Goal: Task Accomplishment & Management: Manage account settings

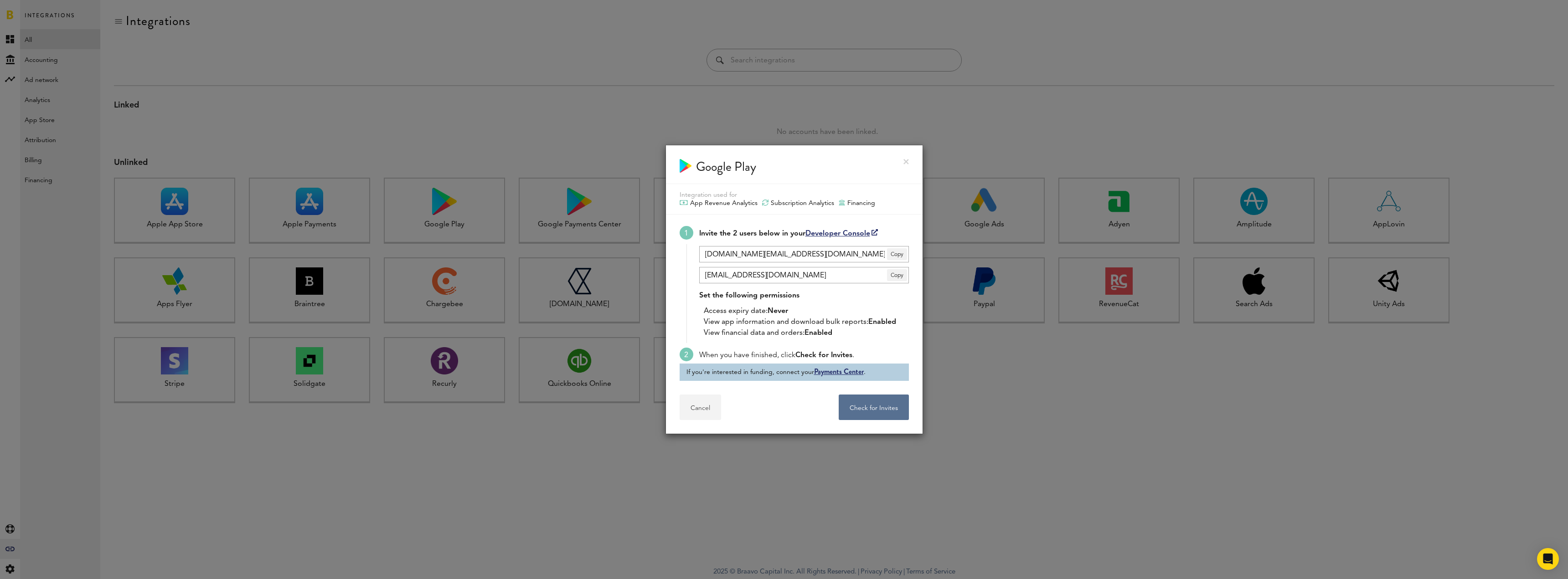
click at [699, 268] on button "Cancel" at bounding box center [701, 407] width 42 height 25
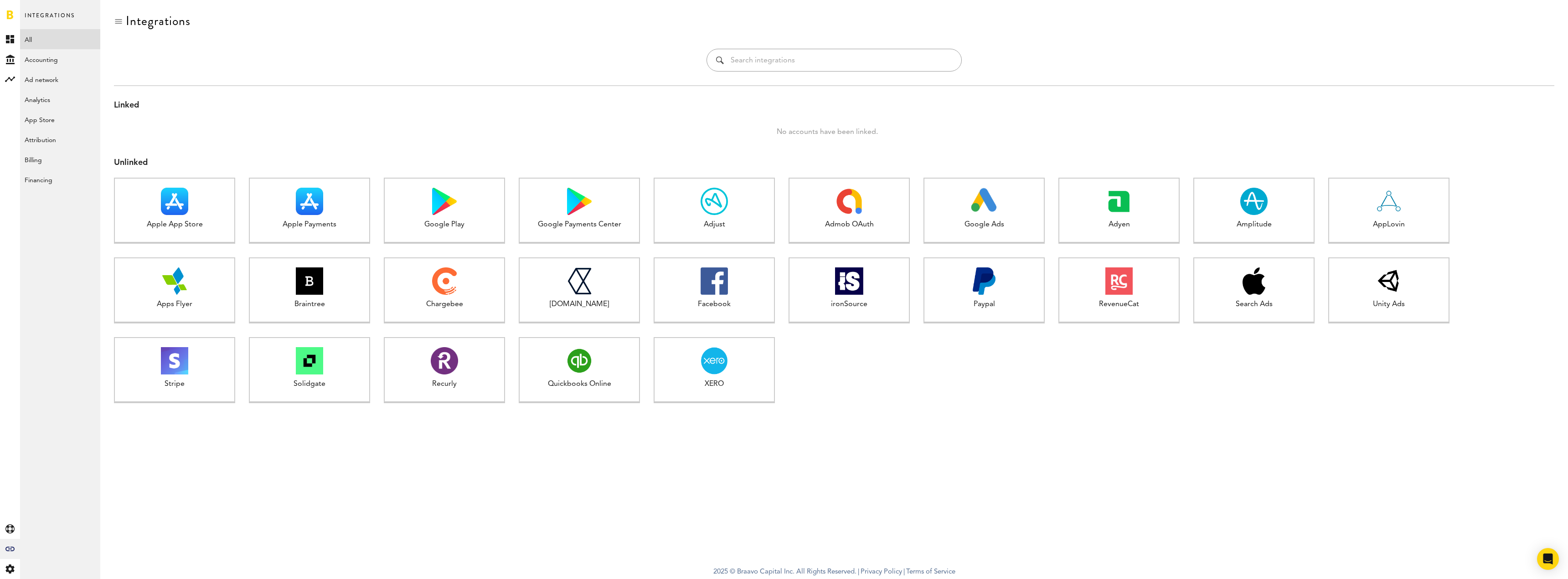
click at [780, 268] on div "Unlinked Apple App Store 1 connected Apple Payments 1 connected Google Play 1 c…" at bounding box center [834, 290] width 1441 height 265
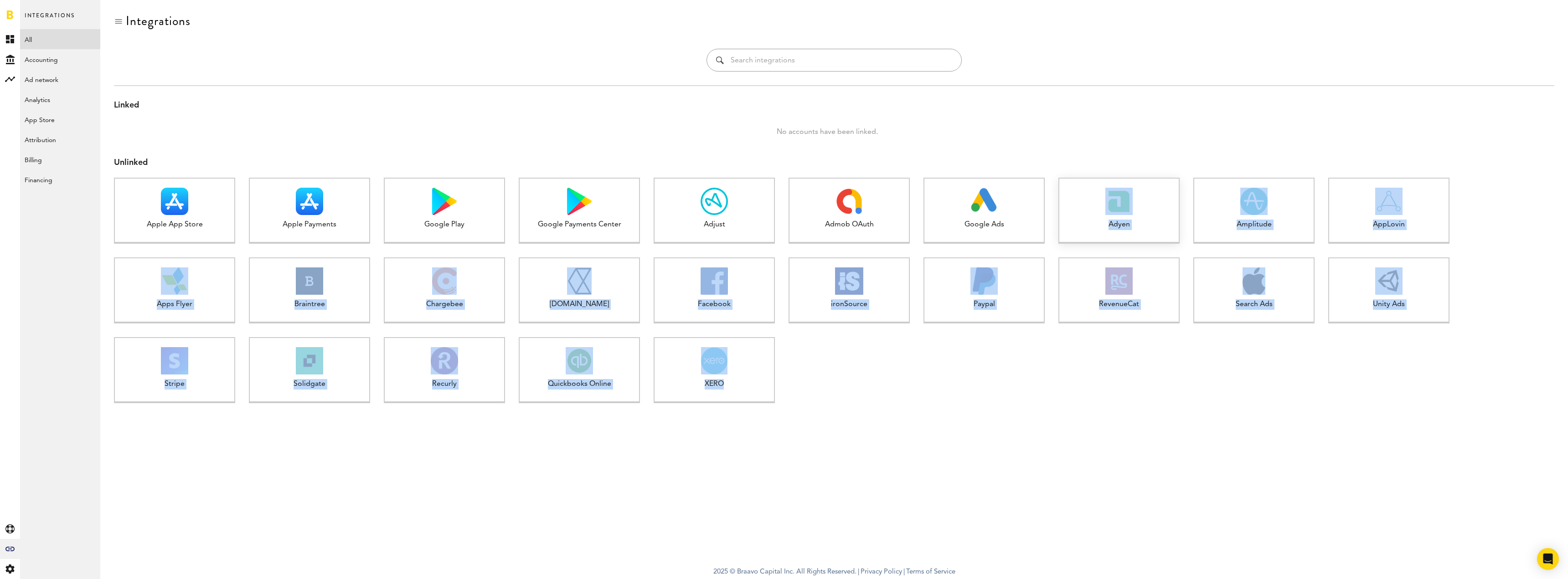
drag, startPoint x: 1150, startPoint y: 436, endPoint x: 1106, endPoint y: 203, distance: 237.1
click at [780, 203] on div "Integrations Linked No accounts have been linked. Unlinked Apple App Store 1 co…" at bounding box center [834, 280] width 1468 height 561
click at [780, 268] on div "Integrations Linked No accounts have been linked. Unlinked Apple App Store 1 co…" at bounding box center [834, 280] width 1468 height 561
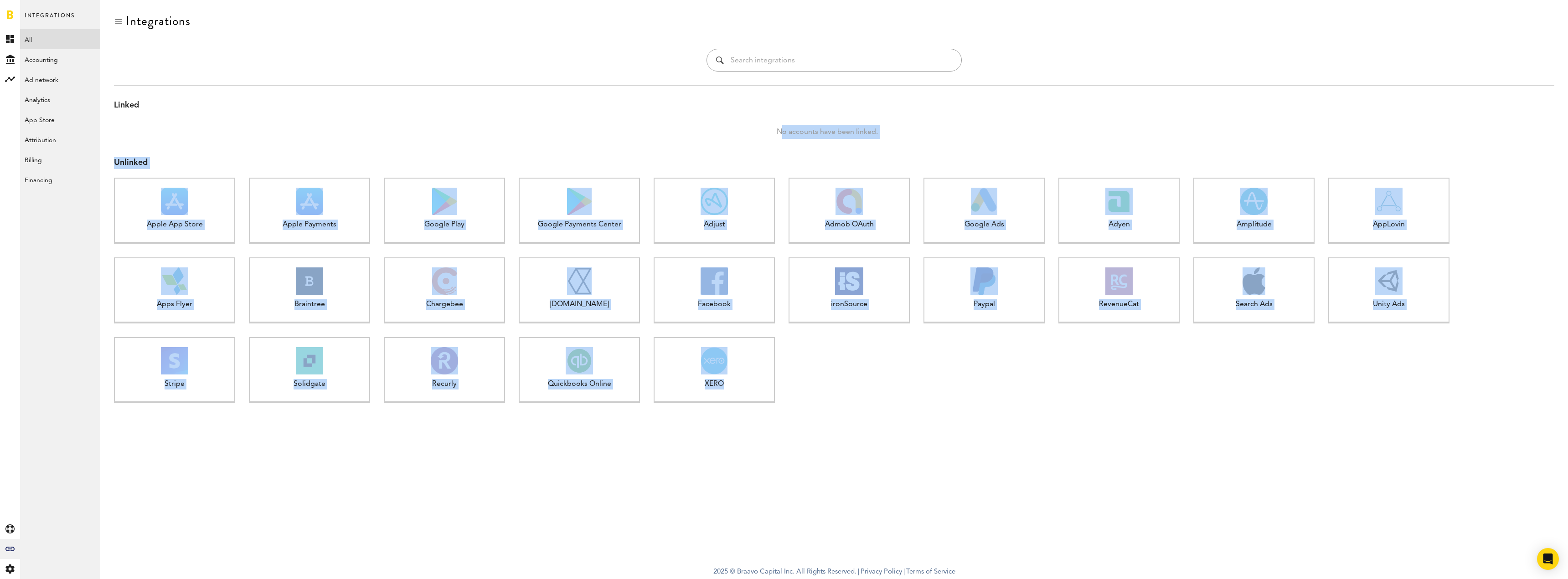
drag, startPoint x: 939, startPoint y: 456, endPoint x: 207, endPoint y: 136, distance: 798.9
click at [207, 136] on div "Integrations Linked No accounts have been linked. Unlinked Apple App Store 1 co…" at bounding box center [834, 280] width 1468 height 561
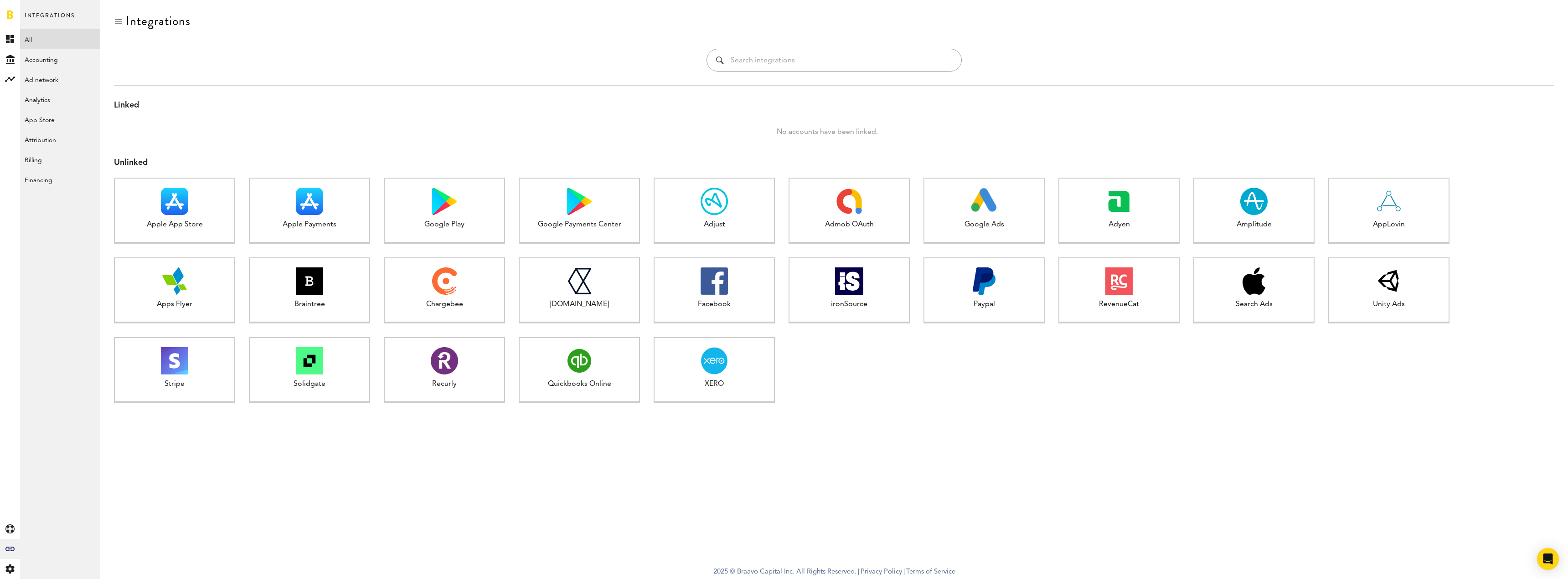
click at [524, 105] on div "Linked" at bounding box center [834, 106] width 1441 height 12
click at [11, 59] on icon "Created with Sketch." at bounding box center [10, 59] width 9 height 10
click at [47, 37] on link "Overview" at bounding box center [60, 39] width 80 height 20
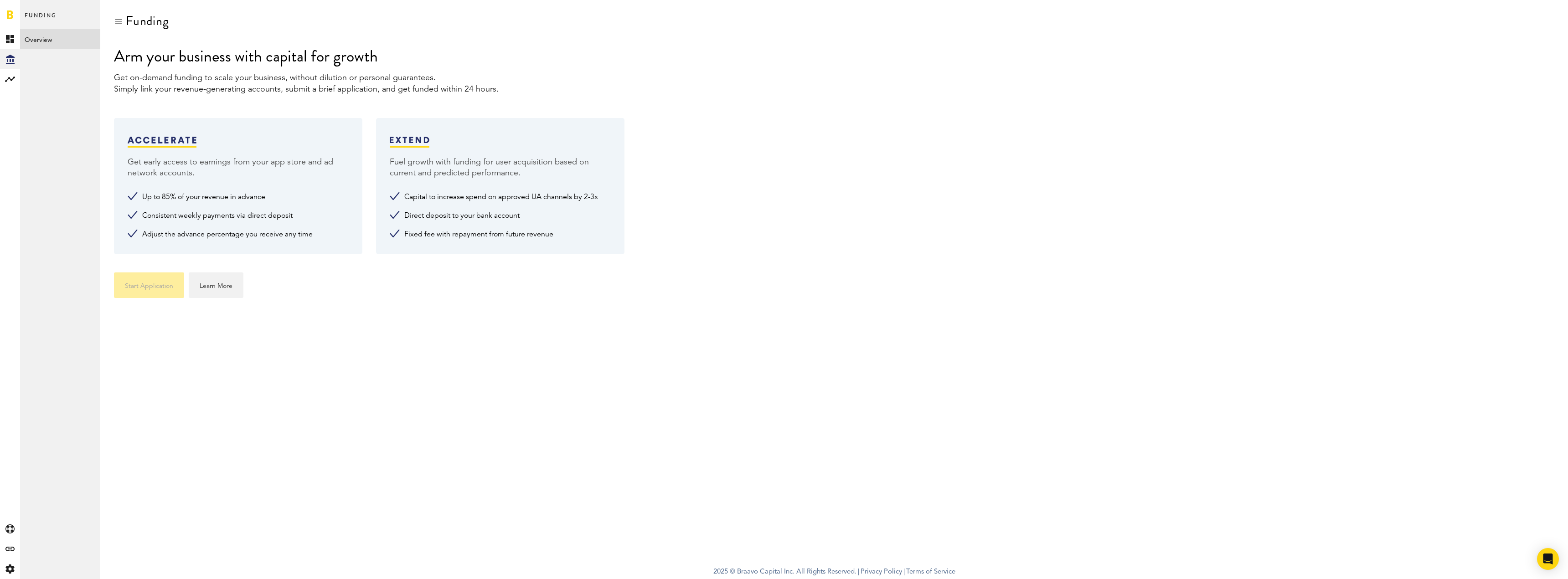
drag, startPoint x: 111, startPoint y: 60, endPoint x: 425, endPoint y: 60, distance: 314.0
click at [425, 60] on div "Funding Arm your business with capital for growth Get on-demand funding to scal…" at bounding box center [834, 280] width 1468 height 561
drag, startPoint x: 197, startPoint y: 169, endPoint x: 213, endPoint y: 163, distance: 17.1
click at [213, 171] on div "Get early access to earnings from your app store and ad network accounts. Up to…" at bounding box center [238, 186] width 249 height 136
drag, startPoint x: 112, startPoint y: 78, endPoint x: 431, endPoint y: 60, distance: 319.5
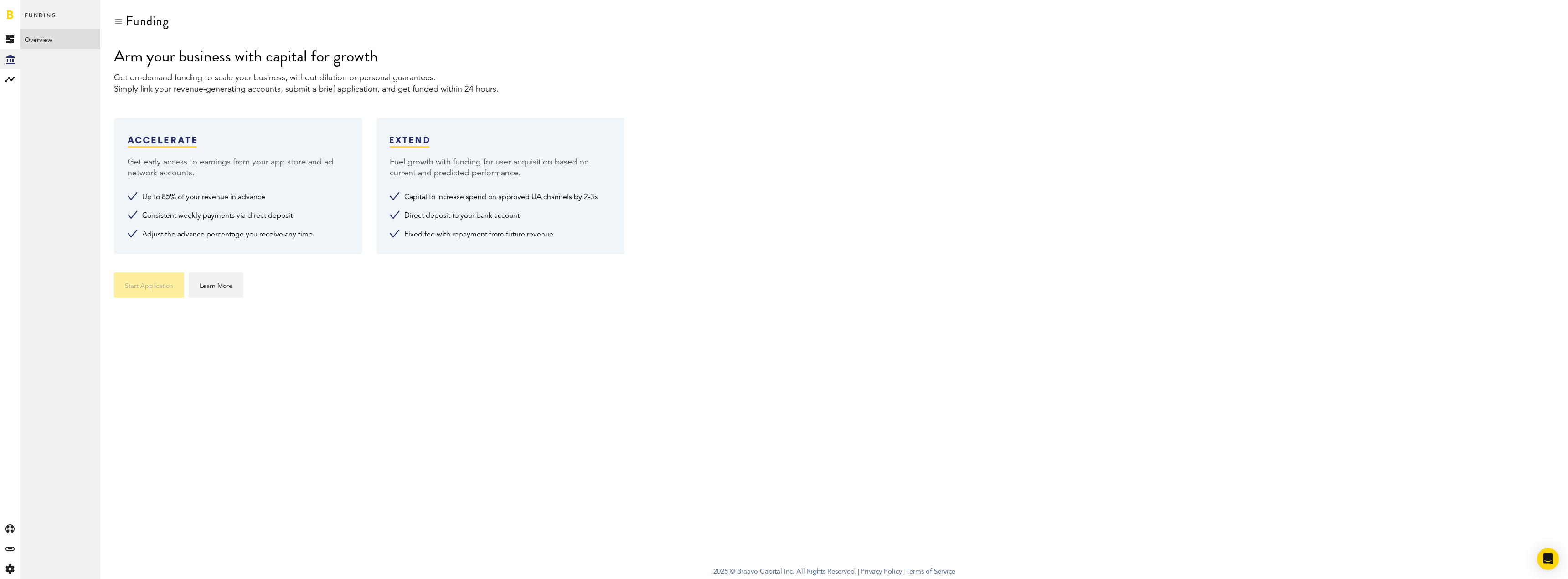
click at [431, 60] on div "Funding Arm your business with capital for growth Get on-demand funding to scal…" at bounding box center [834, 280] width 1468 height 561
click at [761, 268] on div "Funding Arm your business with capital for growth Get on-demand funding to scal…" at bounding box center [834, 280] width 1468 height 561
drag, startPoint x: 110, startPoint y: 74, endPoint x: 110, endPoint y: 103, distance: 29.0
click at [110, 103] on div "Funding Arm your business with capital for growth Get on-demand funding to scal…" at bounding box center [834, 280] width 1468 height 561
click at [468, 82] on div "Get on-demand funding to scale your business, without dilution or personal guar…" at bounding box center [834, 83] width 1441 height 23
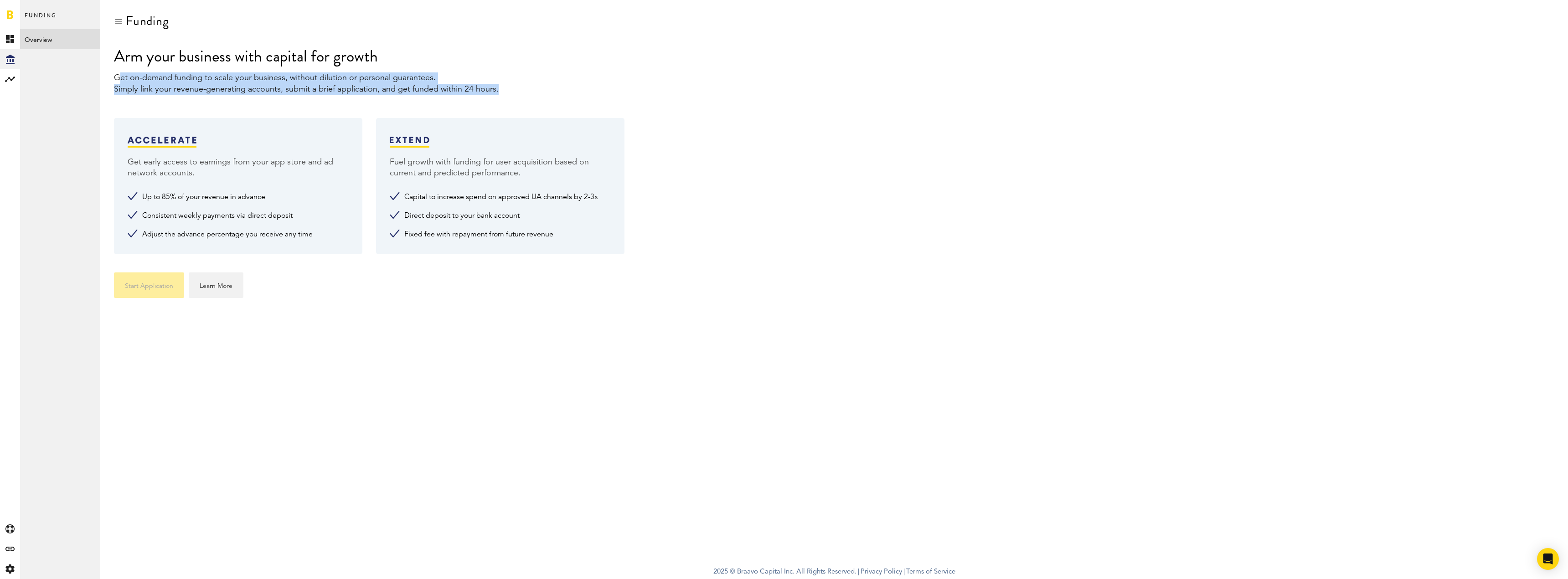
drag, startPoint x: 461, startPoint y: 64, endPoint x: 521, endPoint y: 88, distance: 64.6
click at [521, 88] on div "Arm your business with capital for growth Get on-demand funding to scale your b…" at bounding box center [834, 70] width 1441 height 51
click at [187, 96] on div "Funding Arm your business with capital for growth Get on-demand funding to scal…" at bounding box center [834, 280] width 1468 height 561
drag, startPoint x: 197, startPoint y: 87, endPoint x: 318, endPoint y: 86, distance: 121.0
click at [318, 86] on div "Get on-demand funding to scale your business, without dilution or personal guar…" at bounding box center [834, 83] width 1441 height 23
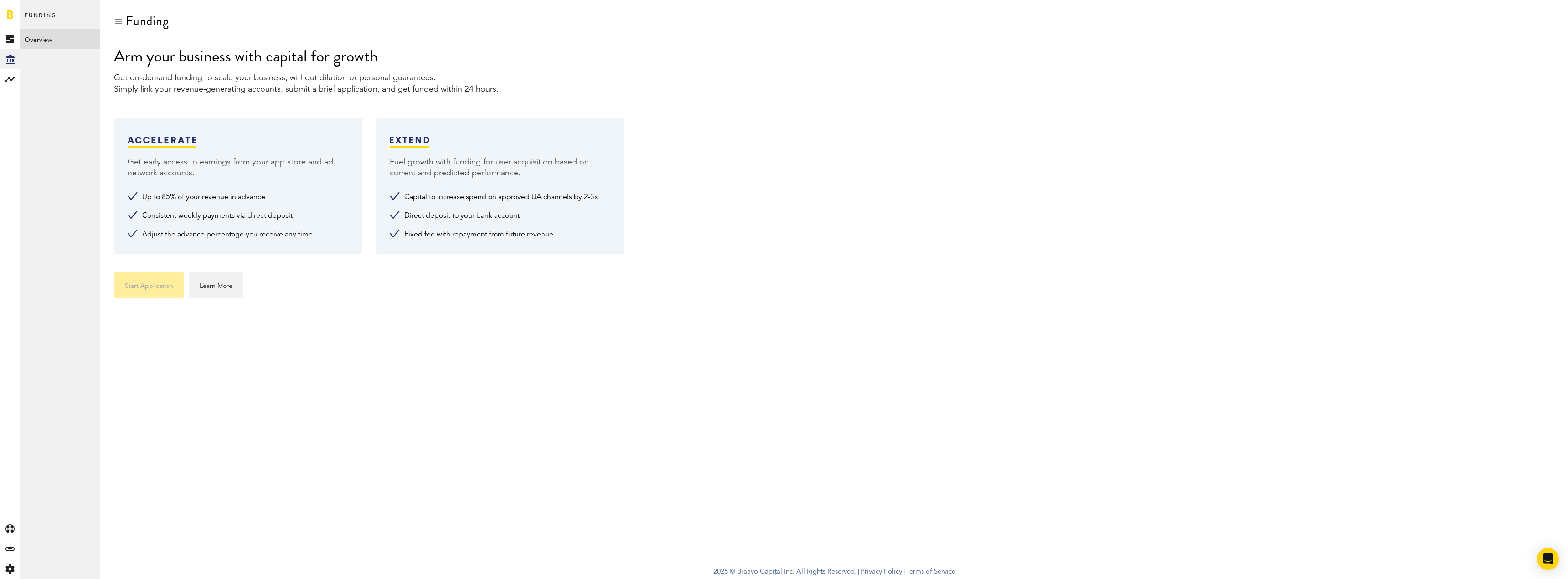
click at [429, 90] on div "Get on-demand funding to scale your business, without dilution or personal guar…" at bounding box center [834, 83] width 1441 height 23
click at [158, 199] on li "Up to 85% of your revenue in advance" at bounding box center [238, 197] width 221 height 11
click at [158, 136] on div at bounding box center [162, 142] width 69 height 11
click at [410, 142] on img at bounding box center [410, 140] width 40 height 7
drag, startPoint x: 282, startPoint y: 192, endPoint x: 276, endPoint y: 187, distance: 7.8
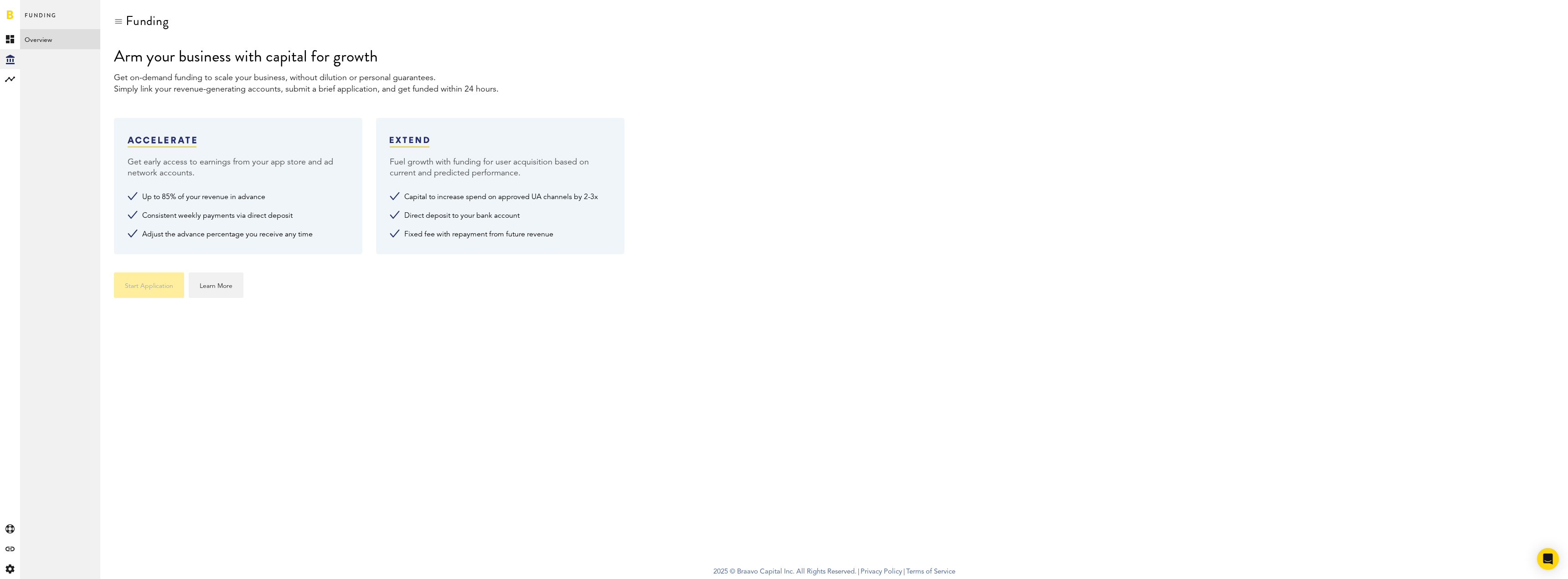
click at [276, 185] on div "Get early access to earnings from your app store and ad network accounts. Up to…" at bounding box center [238, 186] width 249 height 136
drag, startPoint x: 298, startPoint y: 215, endPoint x: 297, endPoint y: 196, distance: 19.0
click at [297, 196] on ul "Up to 85% of your revenue in advance Consistent weekly payments via direct depo…" at bounding box center [238, 216] width 221 height 49
drag, startPoint x: 329, startPoint y: 237, endPoint x: 307, endPoint y: 221, distance: 27.2
click at [314, 172] on div "Get early access to earnings from your app store and ad network accounts. Up to…" at bounding box center [238, 186] width 249 height 136
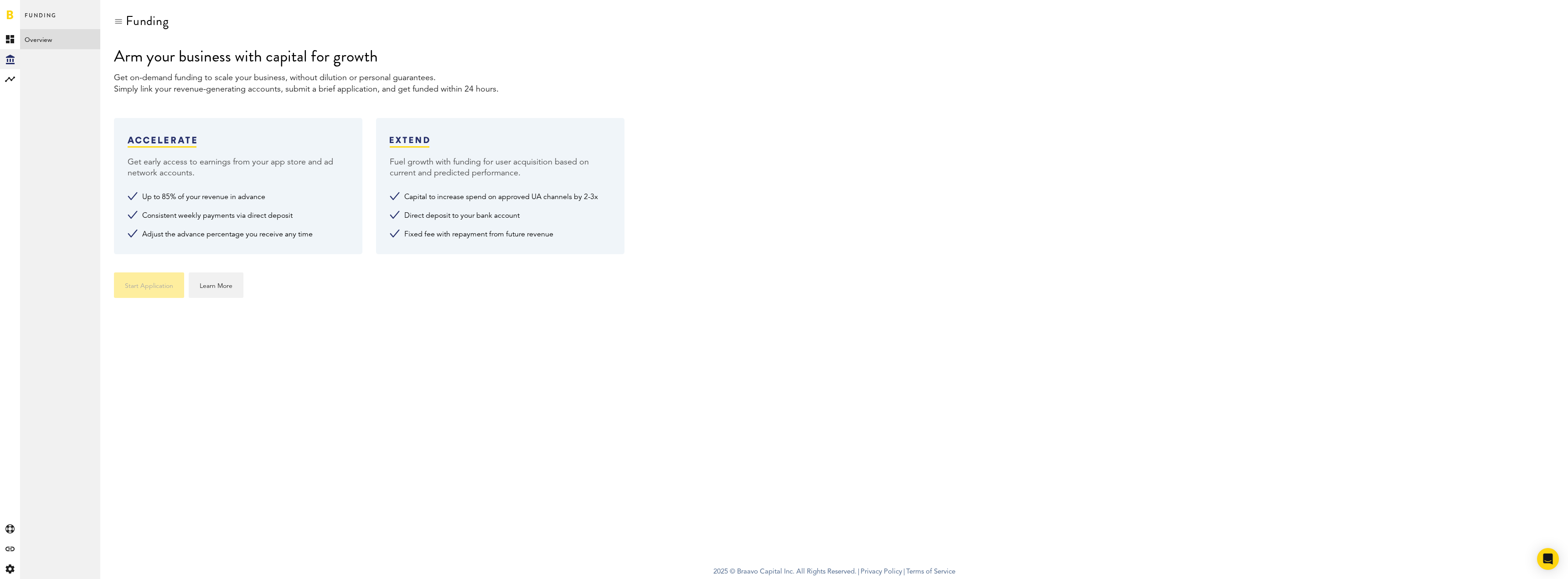
click at [321, 230] on li "Adjust the advance percentage you receive any time" at bounding box center [238, 235] width 221 height 11
drag, startPoint x: 321, startPoint y: 214, endPoint x: 316, endPoint y: 173, distance: 41.3
click at [316, 173] on div "Get early access to earnings from your app store and ad network accounts. Up to…" at bounding box center [238, 186] width 249 height 136
click at [305, 223] on ul "Up to 85% of your revenue in advance Consistent weekly payments via direct depo…" at bounding box center [238, 216] width 221 height 49
click at [11, 39] on icon at bounding box center [10, 38] width 8 height 8
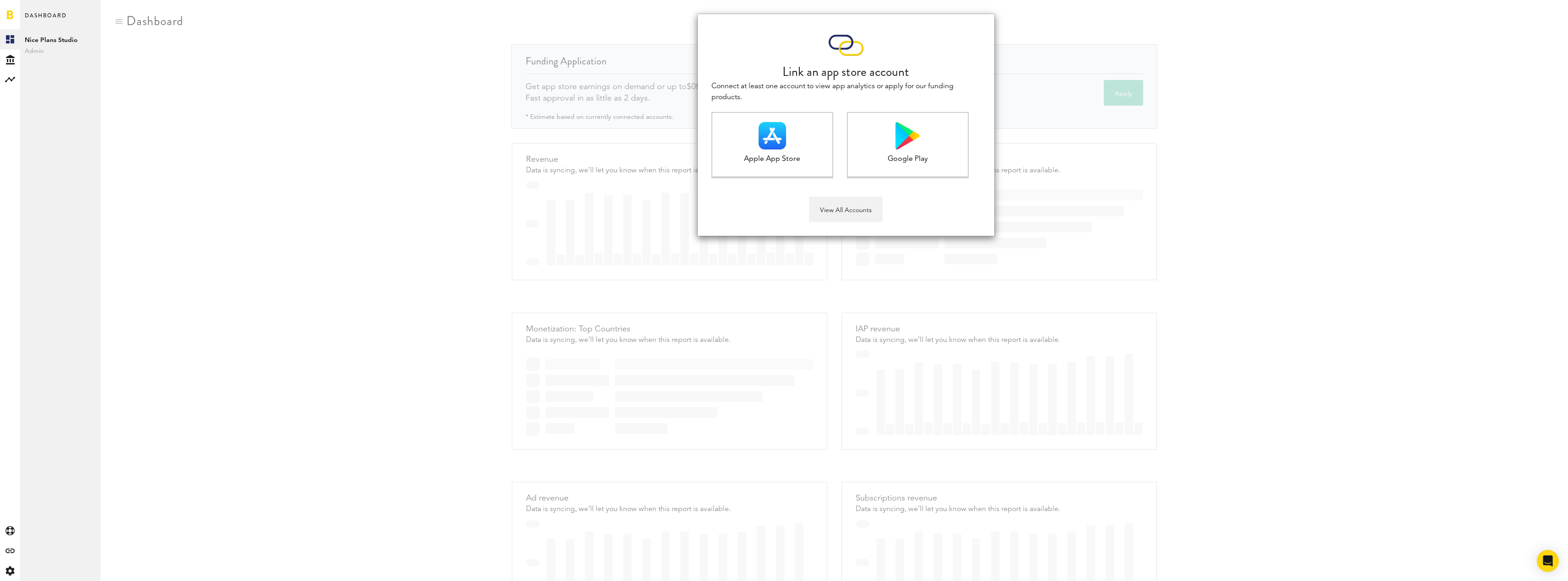
click at [692, 269] on div "Link an app store account Connect at least one account to view app analytics or…" at bounding box center [834, 290] width 1467 height 581
click at [9, 63] on icon "Created with Sketch." at bounding box center [10, 59] width 9 height 10
click at [48, 38] on link "Overview" at bounding box center [60, 39] width 80 height 20
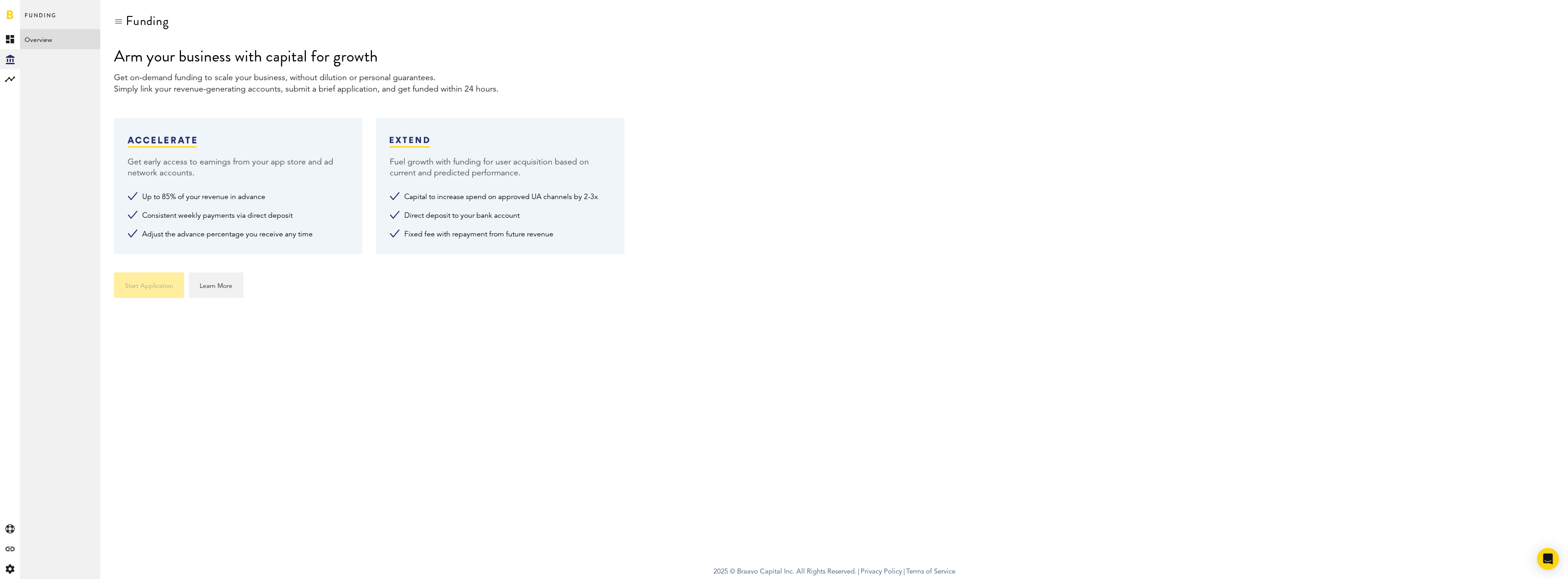
drag, startPoint x: 388, startPoint y: 162, endPoint x: 582, endPoint y: 176, distance: 194.5
click at [582, 176] on div "Fuel growth with funding for user acquisition based on current and predicted pe…" at bounding box center [500, 186] width 249 height 136
click at [780, 267] on div "Funding Arm your business with capital for growth Get on-demand funding to scal…" at bounding box center [834, 280] width 1468 height 561
drag, startPoint x: 1177, startPoint y: 249, endPoint x: 1344, endPoint y: 90, distance: 230.6
click at [780, 243] on div "Get early access to earnings from your app store and ad network accounts. Up to…" at bounding box center [834, 186] width 1441 height 136
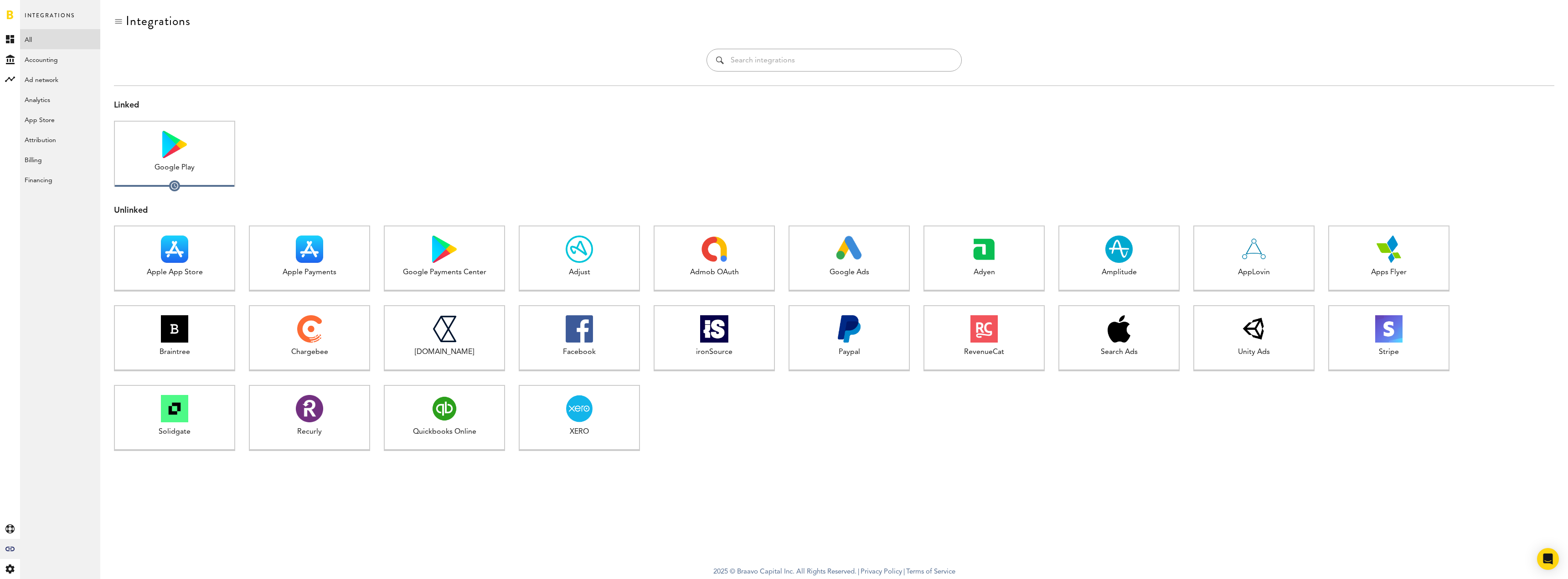
click at [492, 191] on div at bounding box center [444, 161] width 121 height 80
